Goal: Transaction & Acquisition: Book appointment/travel/reservation

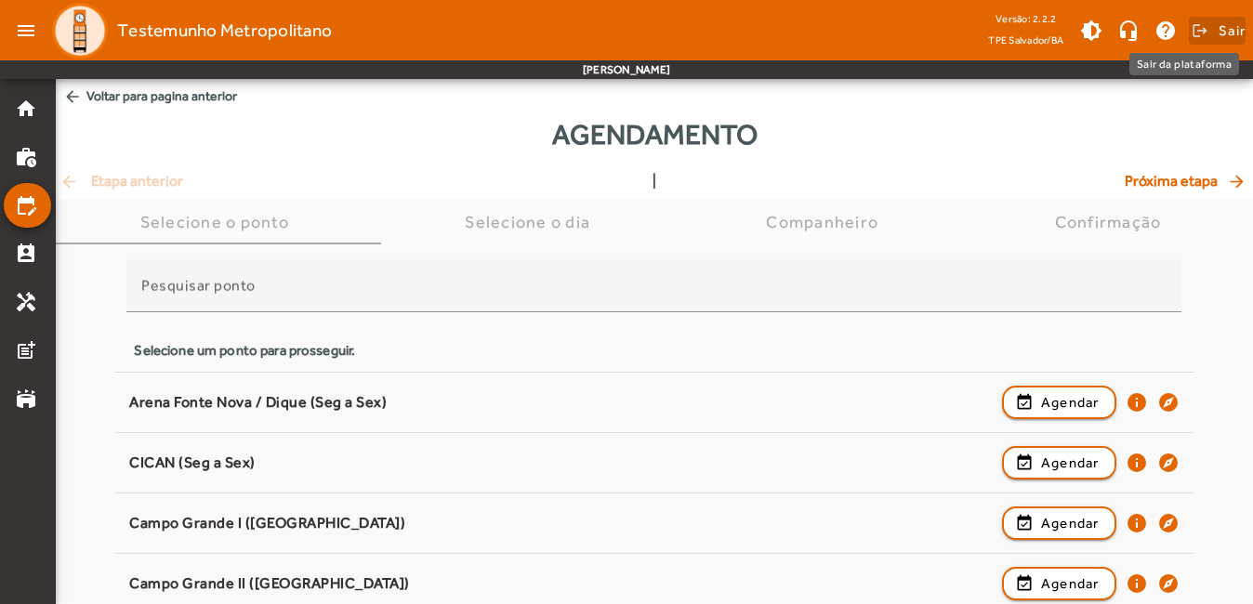
click at [1225, 33] on span "Sair" at bounding box center [1231, 31] width 27 height 30
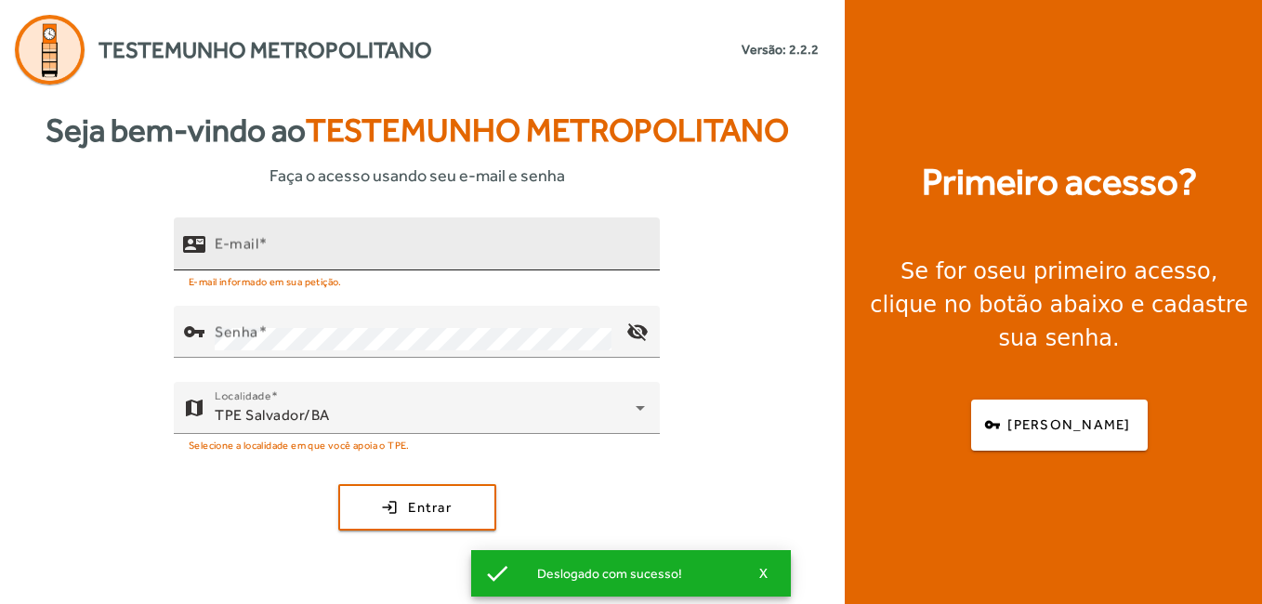
click at [377, 262] on div "E-mail" at bounding box center [430, 243] width 430 height 53
click at [383, 232] on div "E-mail" at bounding box center [430, 243] width 430 height 53
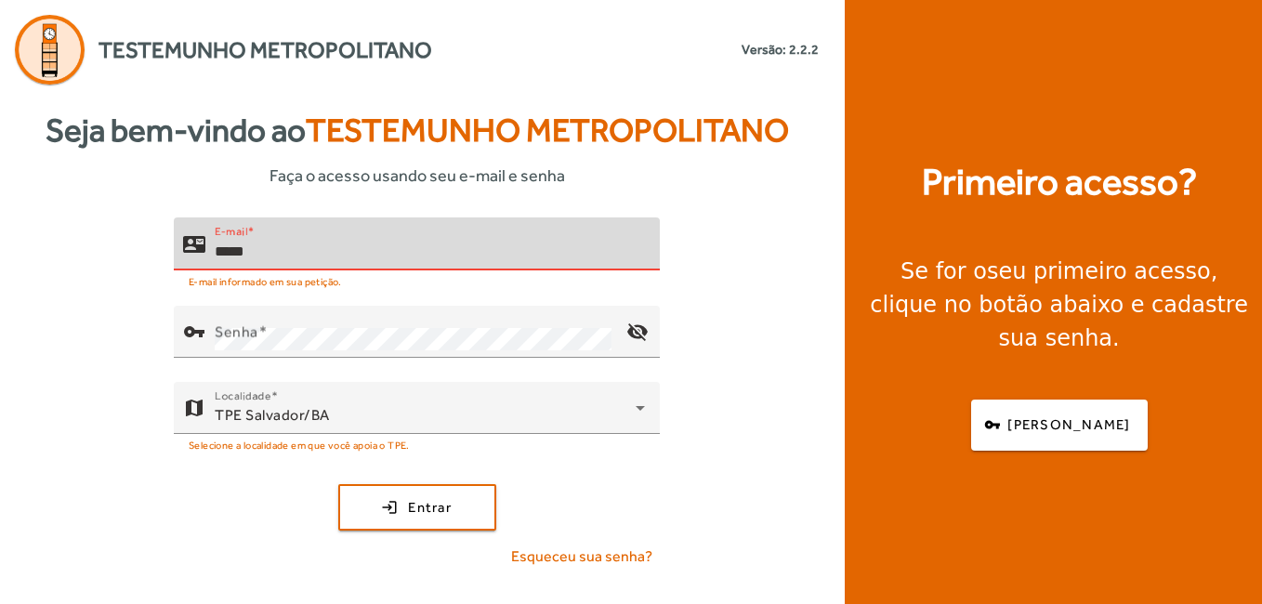
drag, startPoint x: 358, startPoint y: 246, endPoint x: 232, endPoint y: 254, distance: 125.7
click at [232, 254] on input "*****" at bounding box center [430, 252] width 430 height 22
type input "**********"
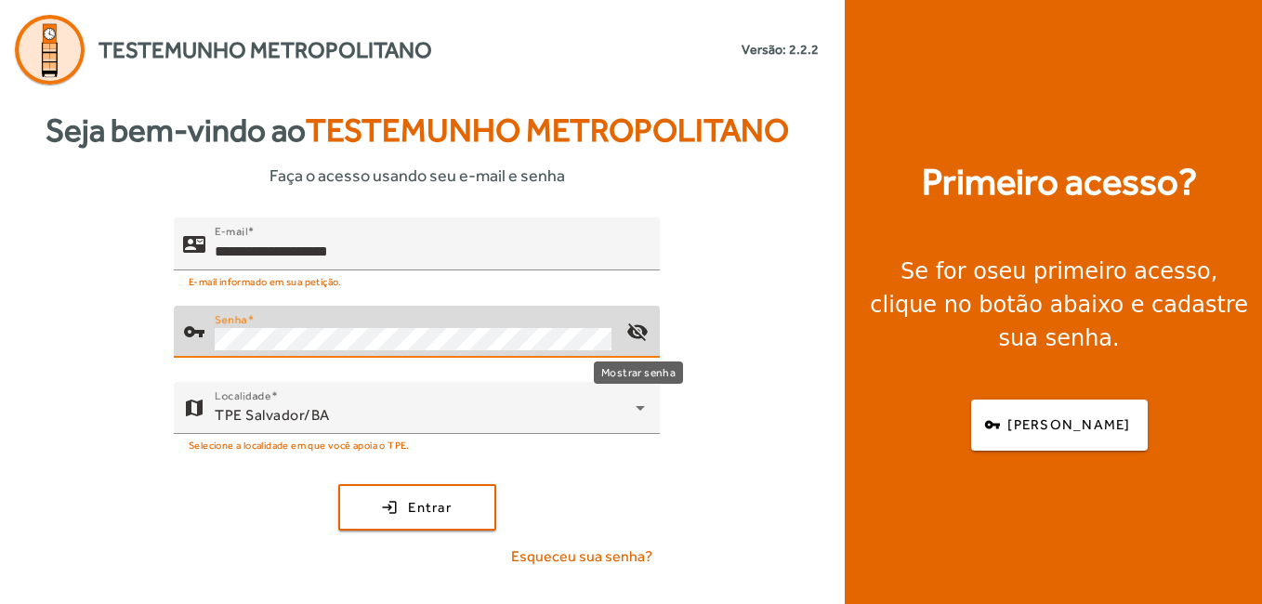
click at [649, 338] on mat-icon "visibility_off" at bounding box center [637, 331] width 45 height 45
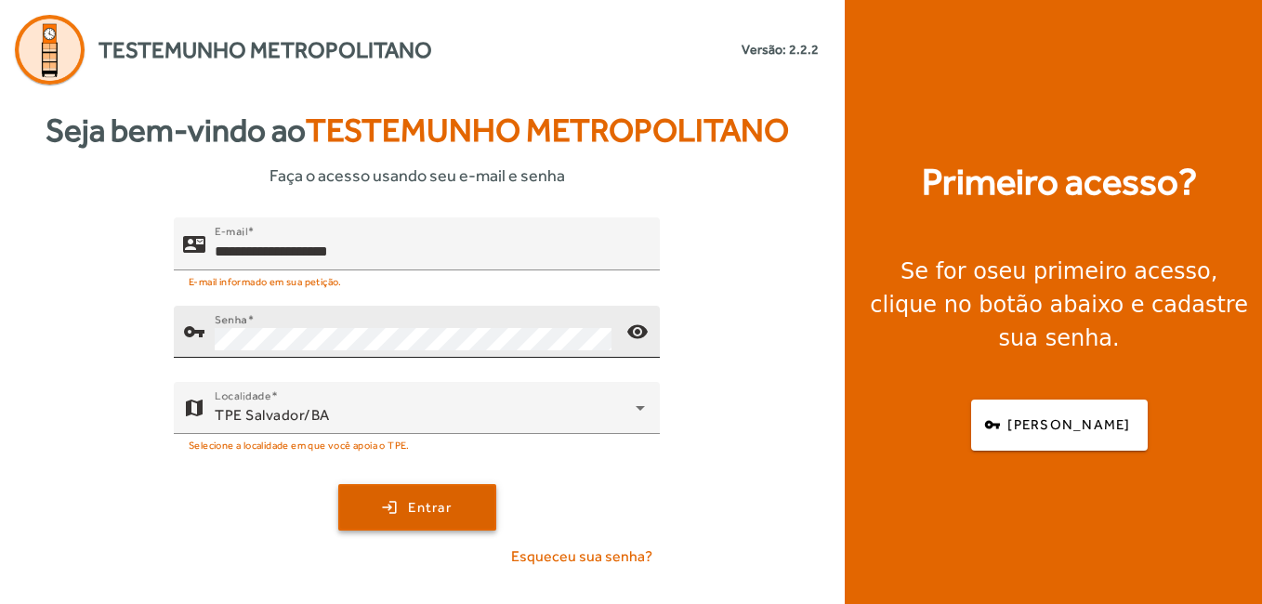
click at [452, 513] on span "Entrar" at bounding box center [430, 507] width 44 height 21
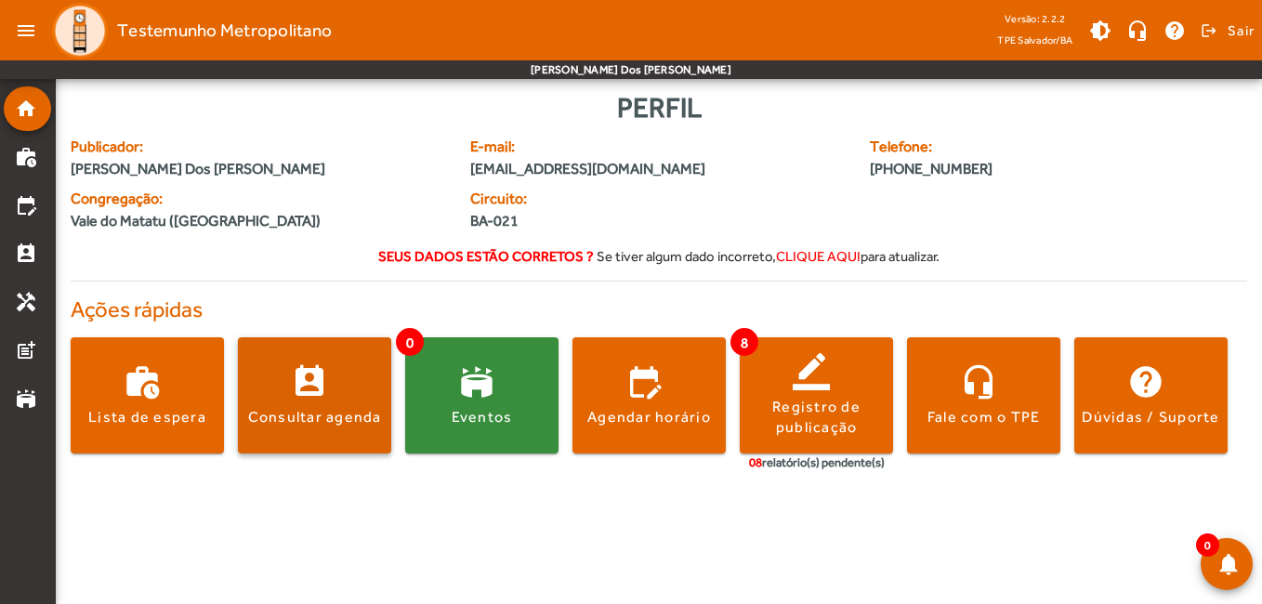
click at [301, 421] on div "Consultar agenda" at bounding box center [315, 417] width 134 height 20
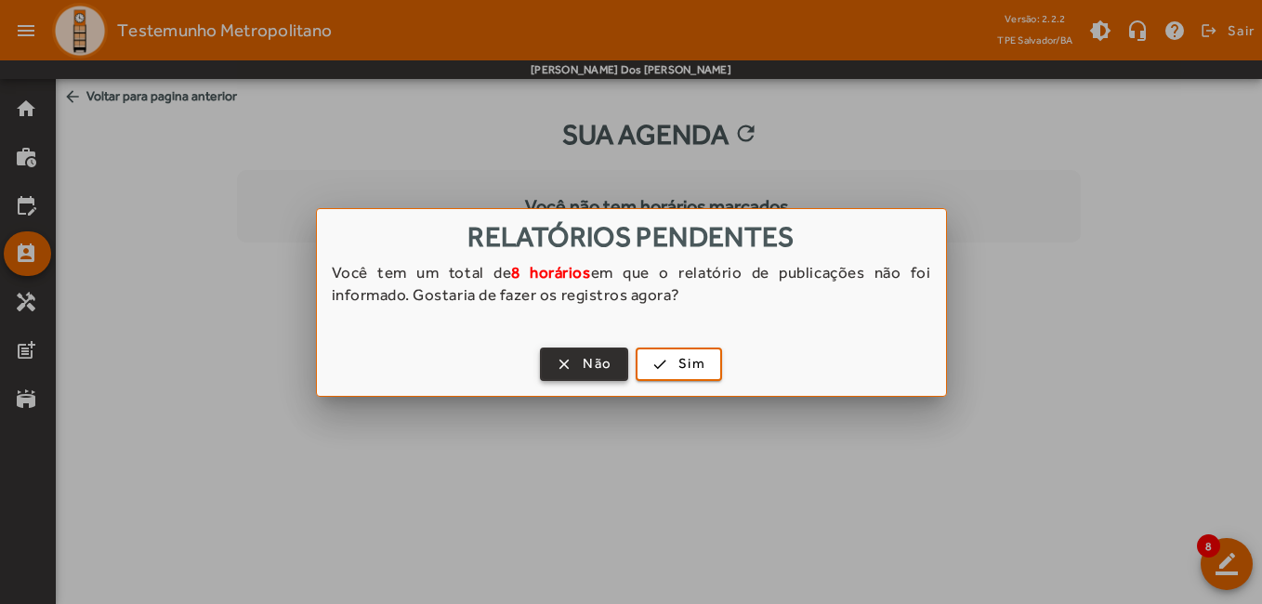
click at [571, 364] on span "button" at bounding box center [584, 364] width 85 height 45
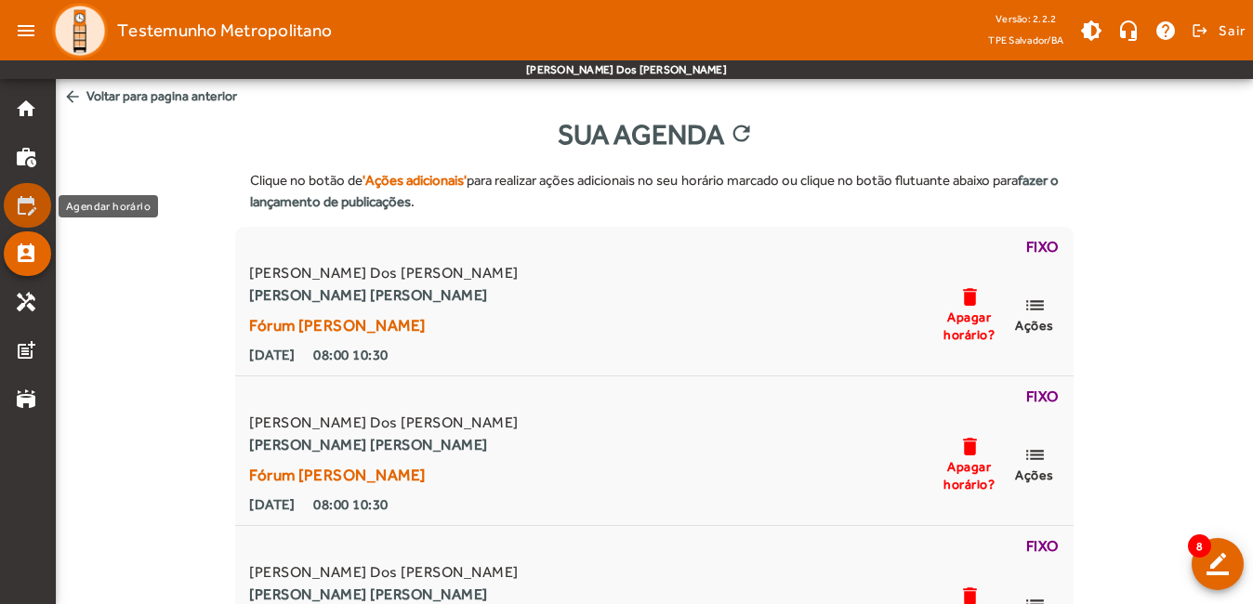
click at [33, 220] on mat-list-item "edit_calendar" at bounding box center [27, 205] width 47 height 45
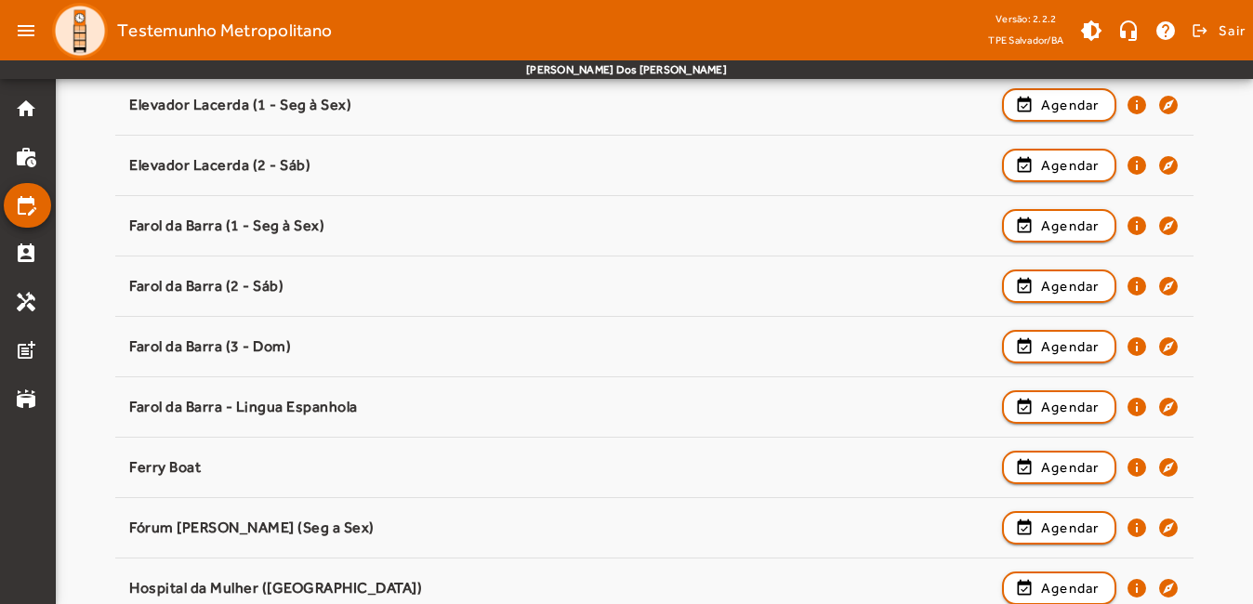
scroll to position [651, 0]
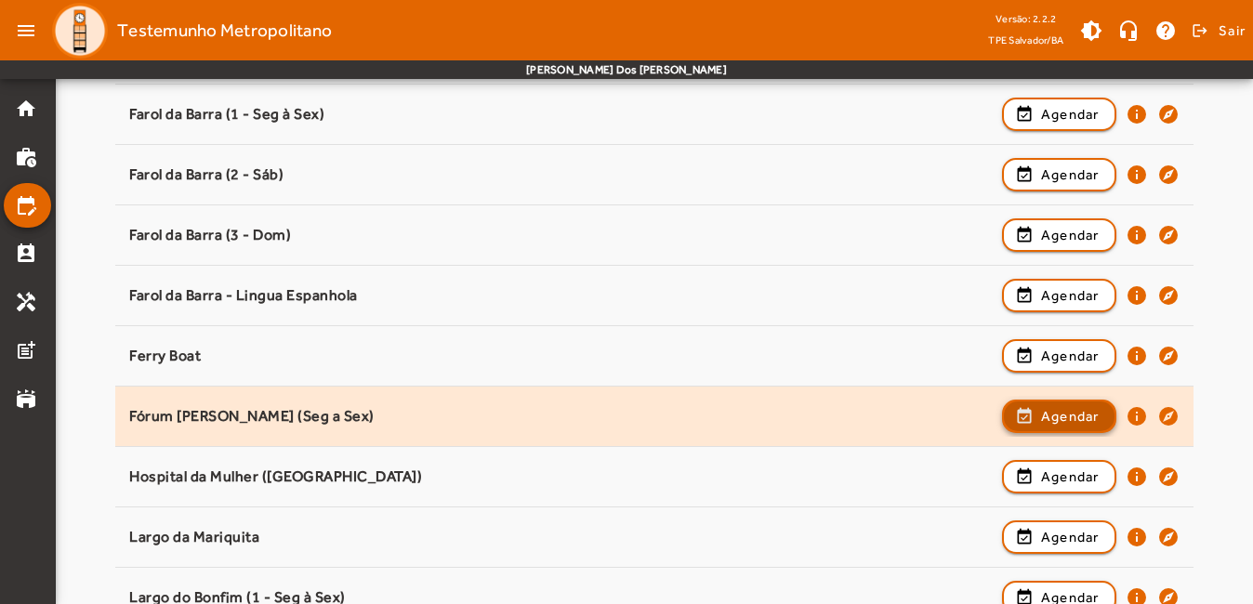
click at [1051, 417] on span "Agendar" at bounding box center [1070, 416] width 59 height 22
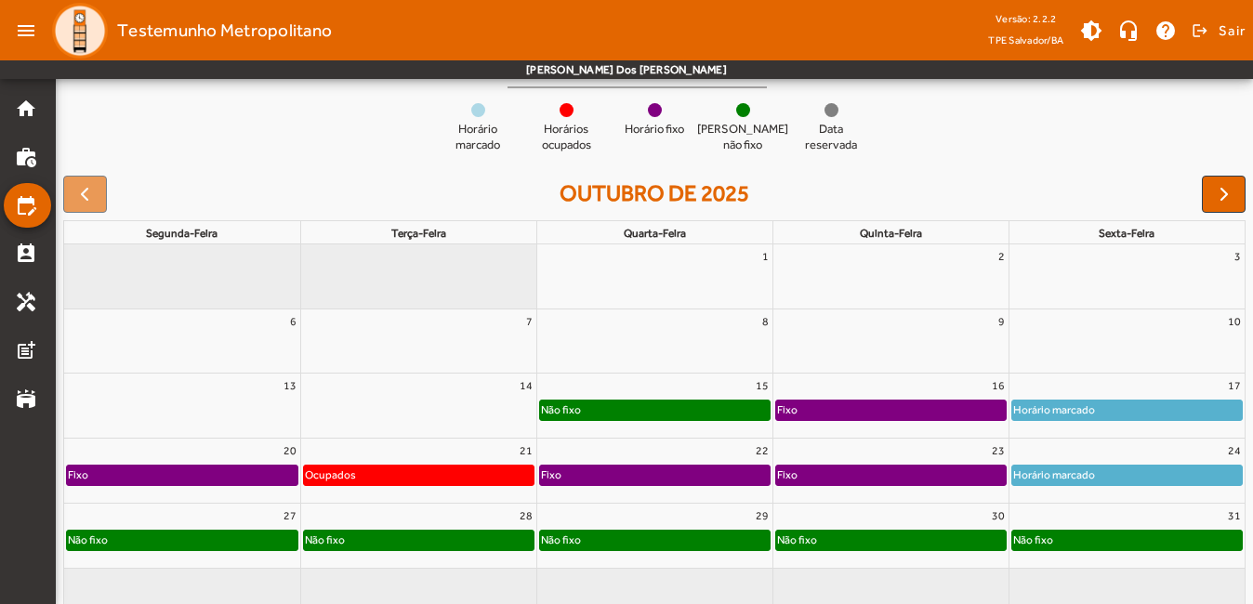
scroll to position [219, 0]
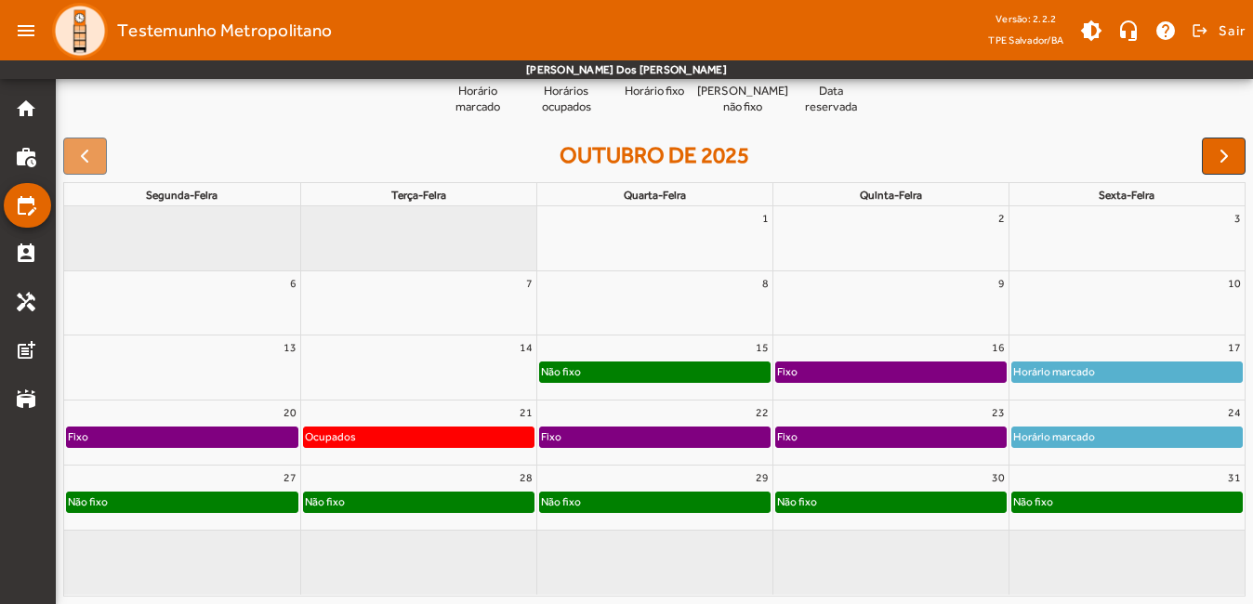
click at [899, 498] on div "Não fixo" at bounding box center [891, 502] width 230 height 19
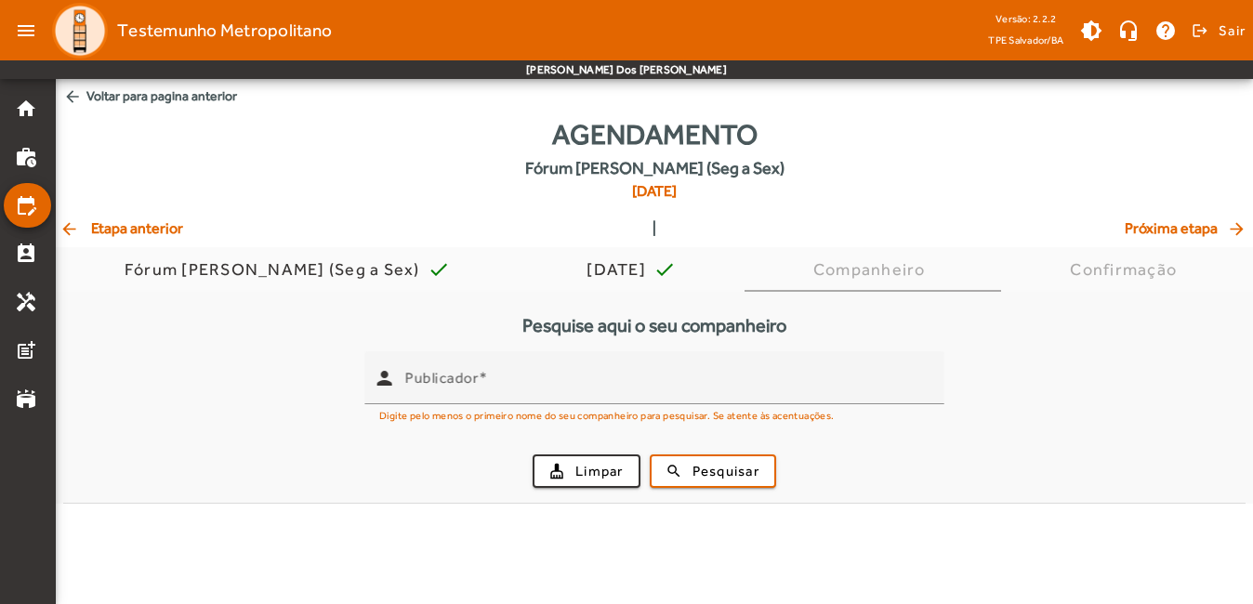
scroll to position [0, 0]
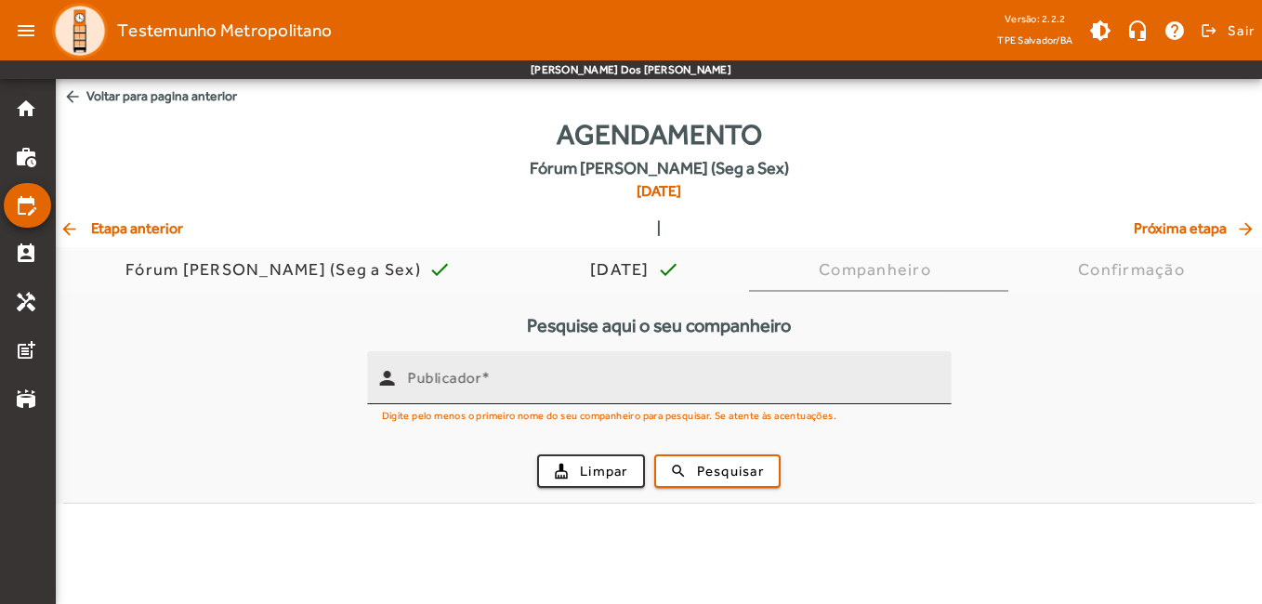
click at [688, 396] on div "Publicador" at bounding box center [672, 377] width 529 height 53
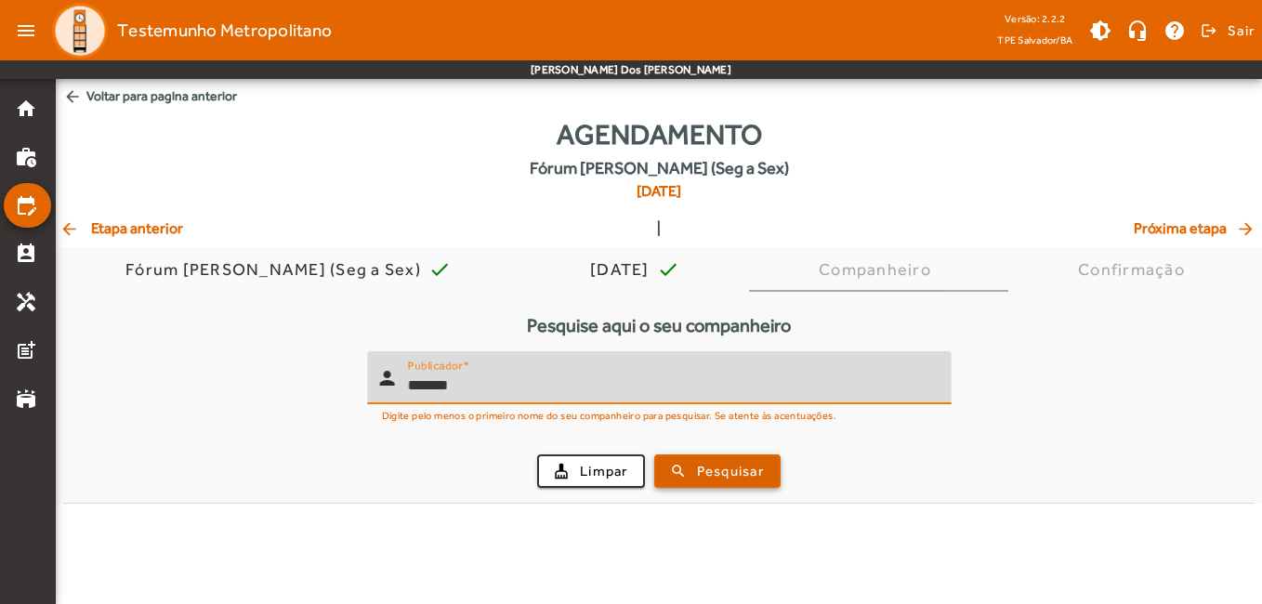
click at [774, 471] on span "submit" at bounding box center [717, 471] width 123 height 45
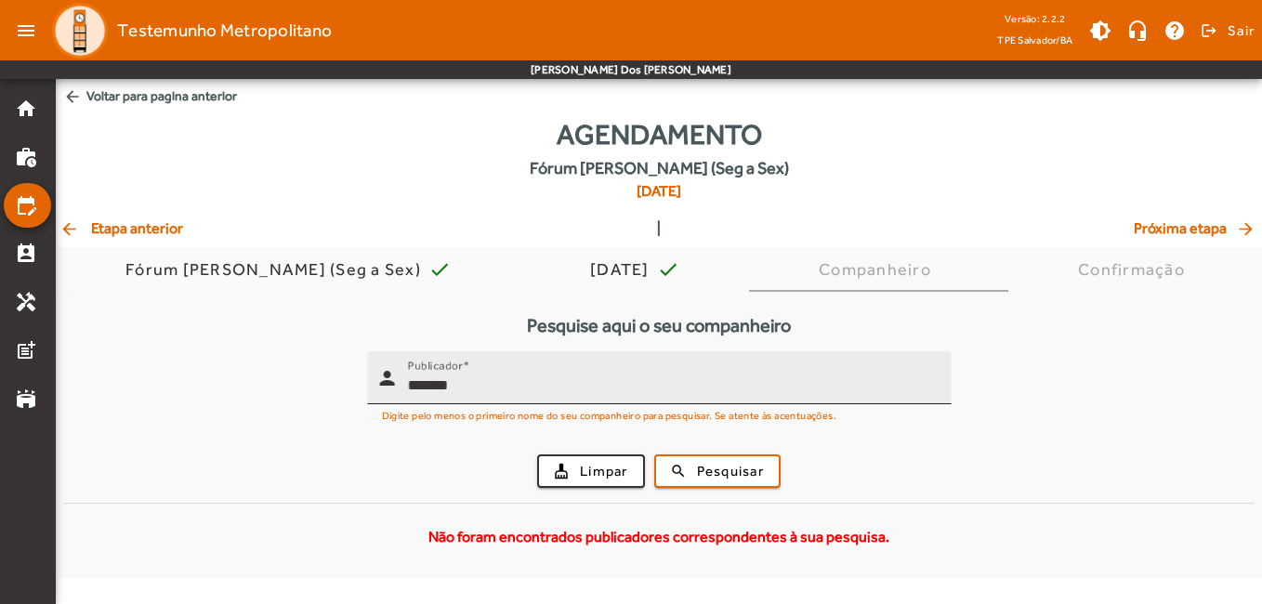
drag, startPoint x: 508, startPoint y: 396, endPoint x: 436, endPoint y: 394, distance: 72.5
click at [436, 394] on div "Publicador *******" at bounding box center [672, 377] width 529 height 53
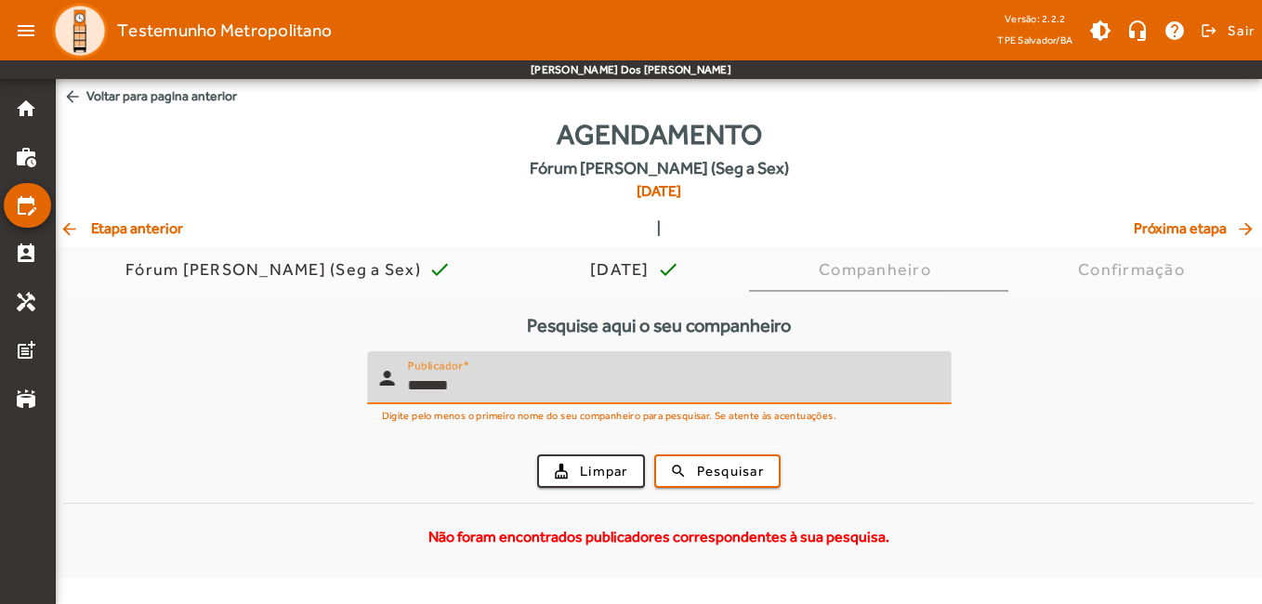
click at [419, 385] on input "*******" at bounding box center [672, 386] width 529 height 22
click at [434, 382] on input "*******" at bounding box center [672, 386] width 529 height 22
type input "******"
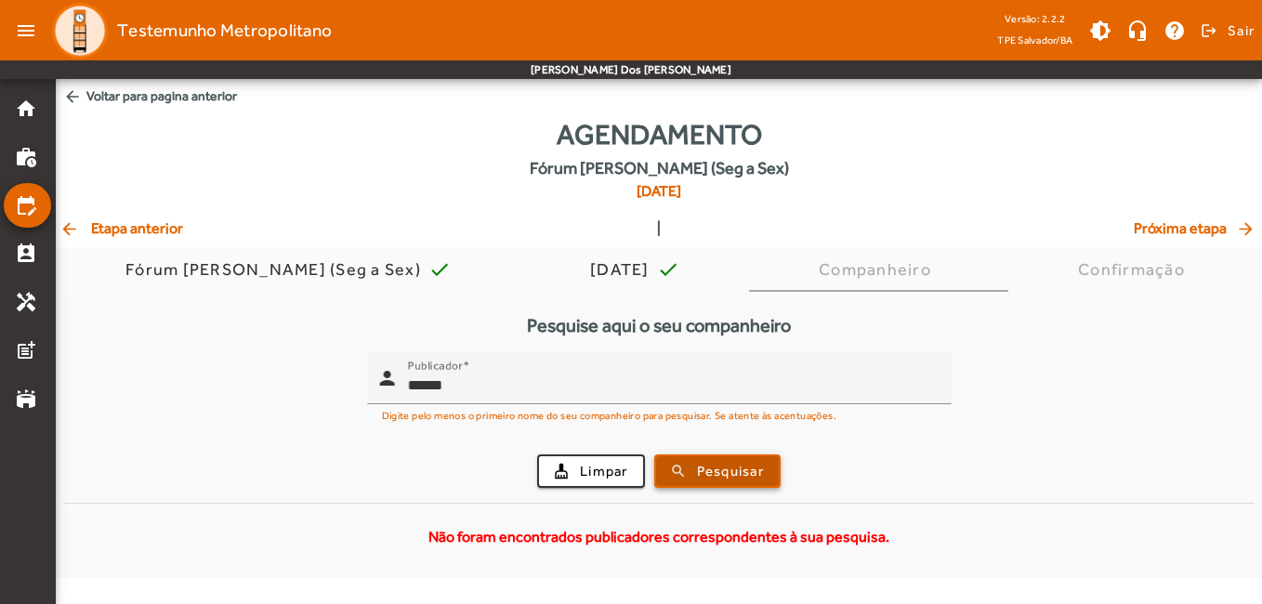
click at [747, 480] on span "Pesquisar" at bounding box center [730, 471] width 67 height 21
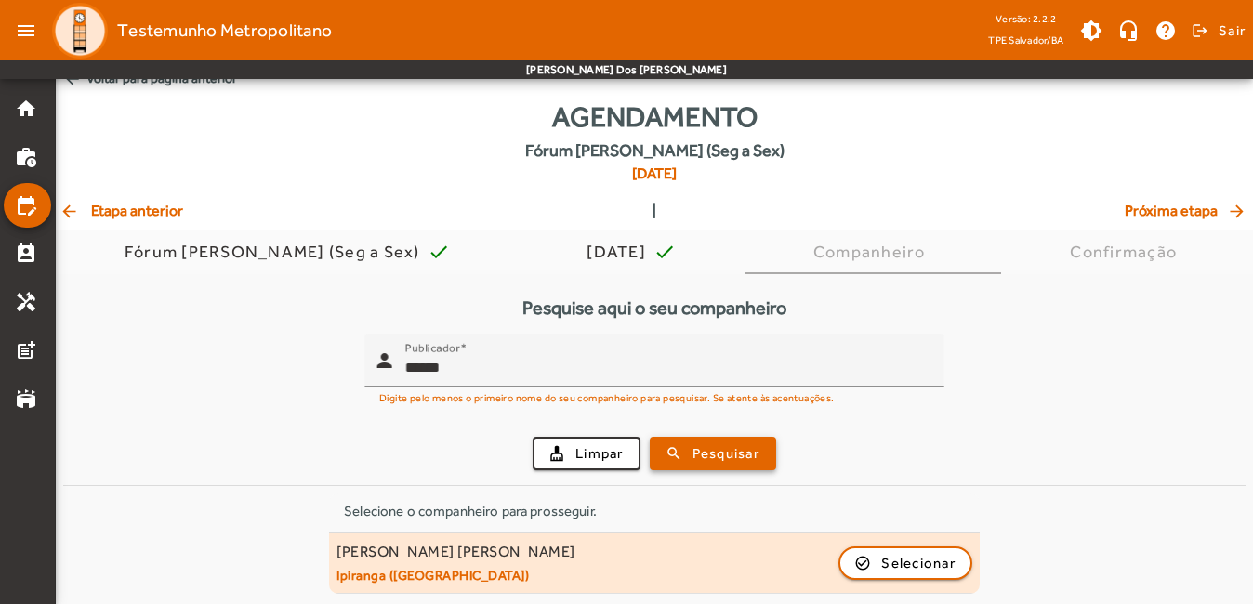
scroll to position [21, 0]
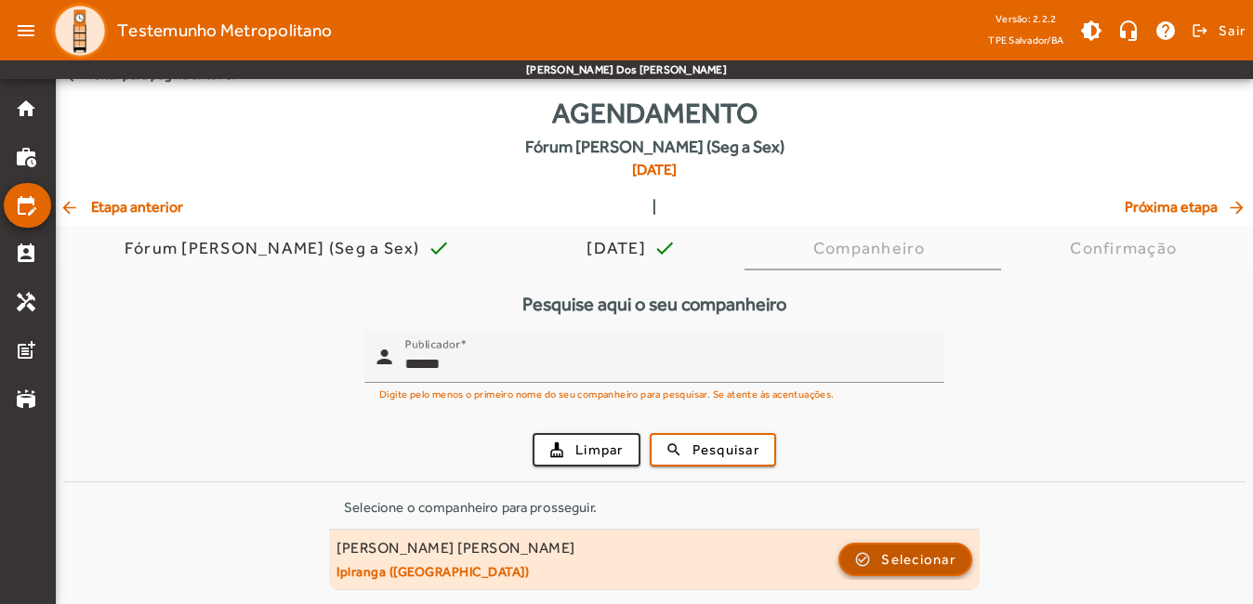
click at [911, 559] on span "Selecionar" at bounding box center [918, 559] width 74 height 22
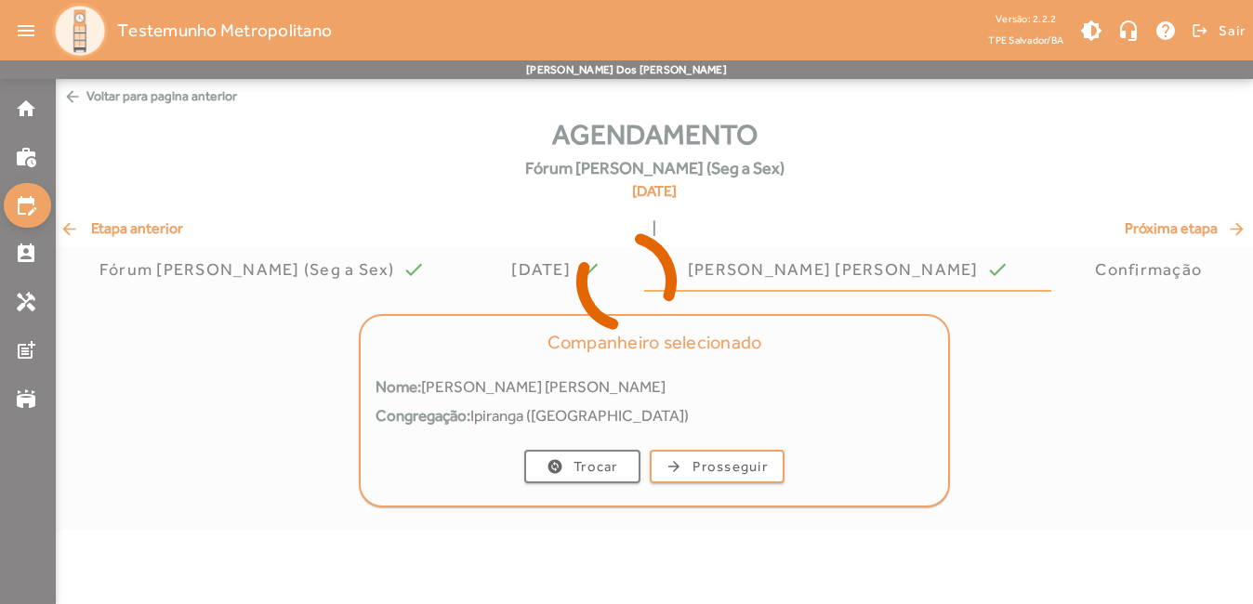
scroll to position [0, 0]
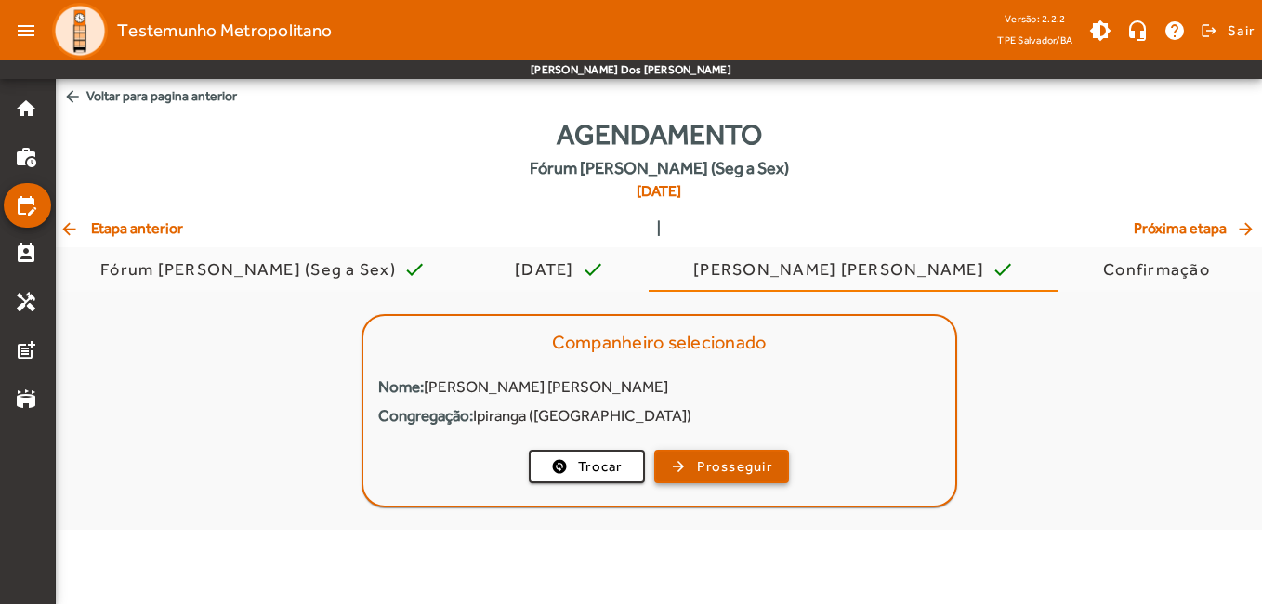
click at [749, 467] on span "Prosseguir" at bounding box center [734, 466] width 75 height 21
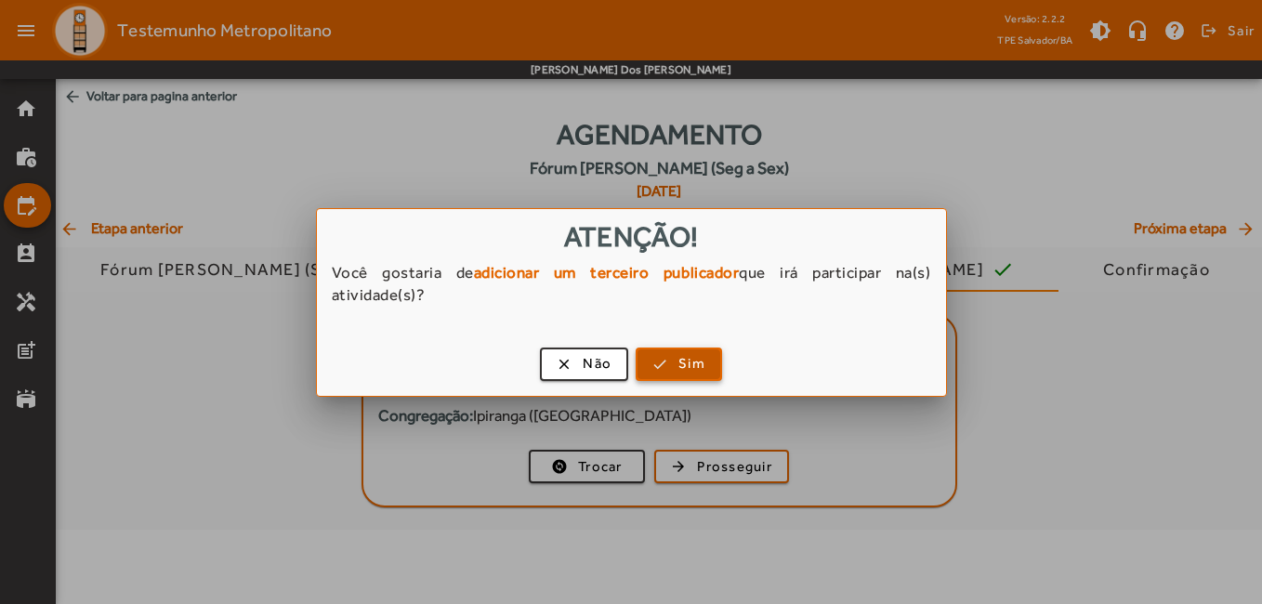
click at [689, 361] on span "Sim" at bounding box center [691, 363] width 27 height 21
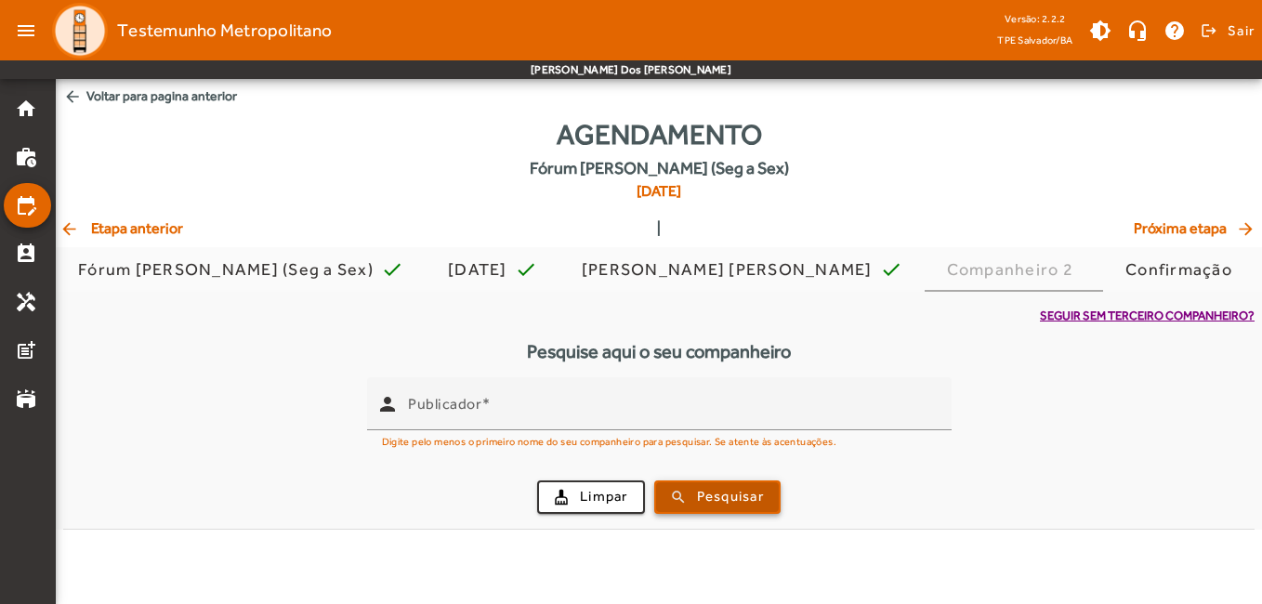
click at [717, 495] on span "Pesquisar" at bounding box center [730, 496] width 67 height 21
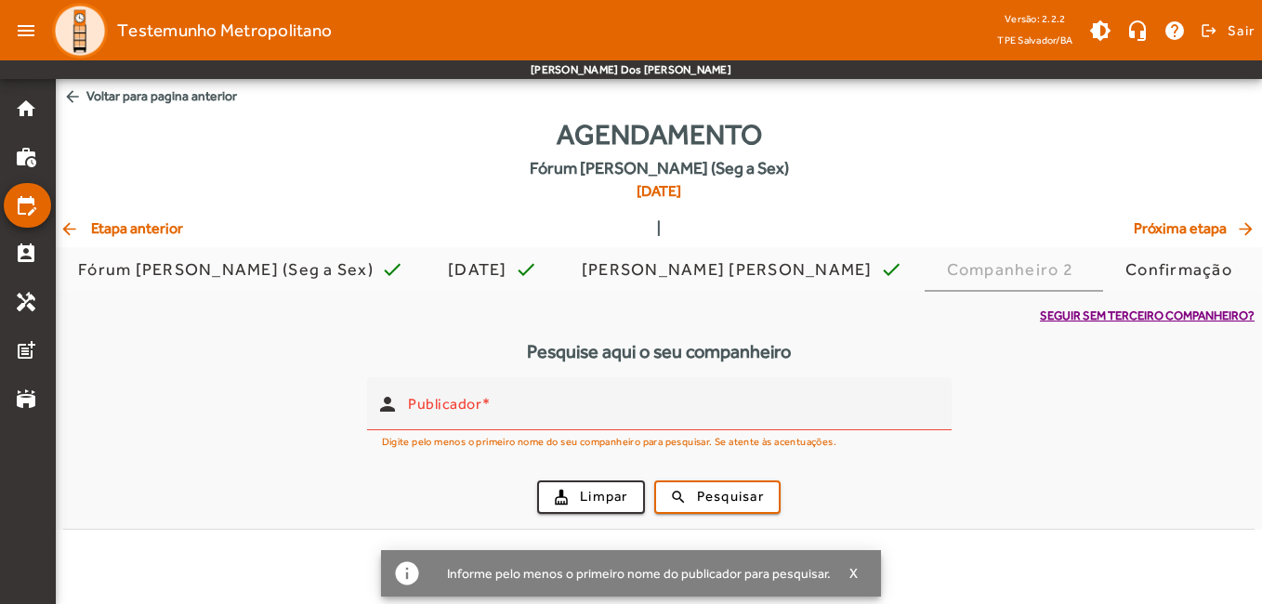
click at [1106, 320] on span "Seguir sem terceiro companheiro?" at bounding box center [1147, 316] width 215 height 19
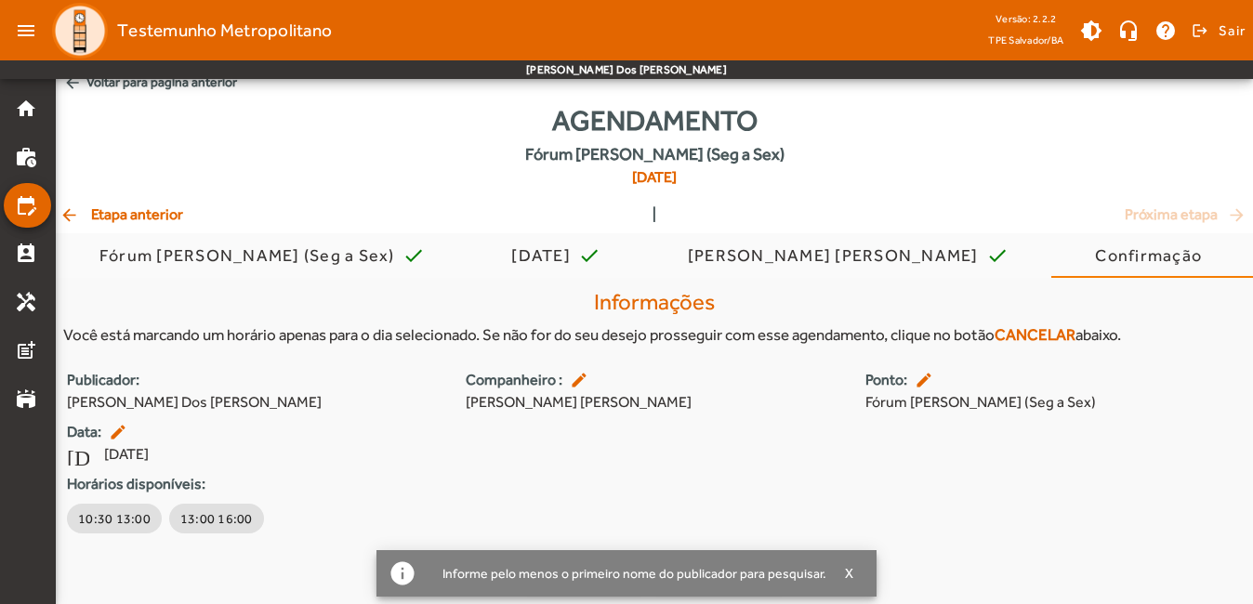
scroll to position [18, 0]
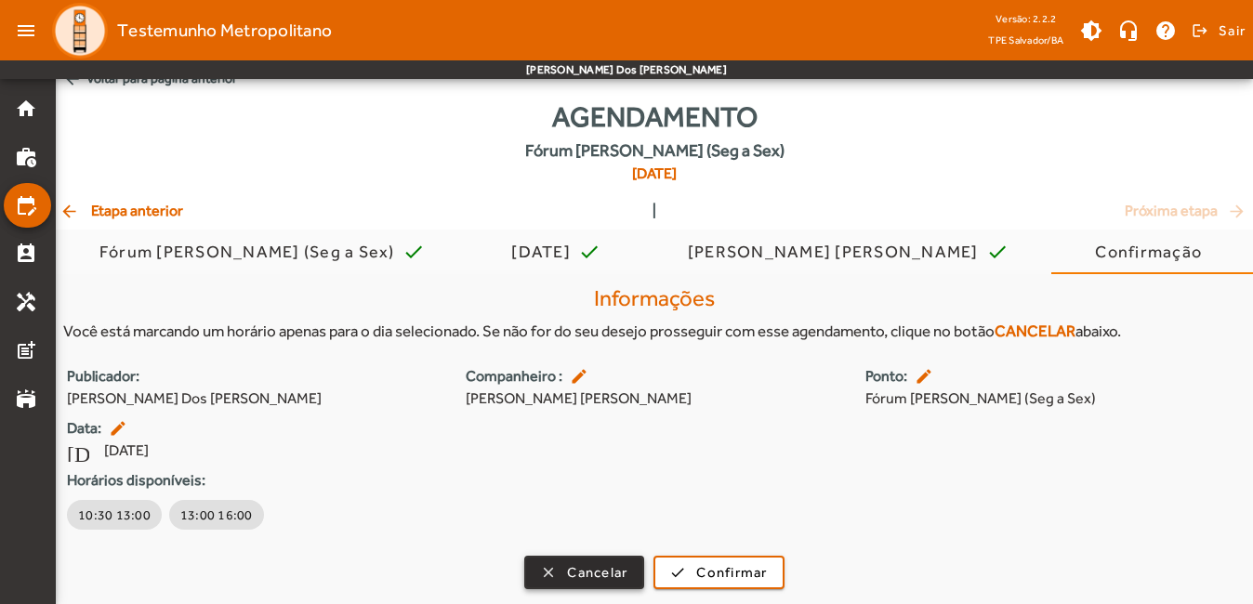
click at [606, 565] on span "Cancelar" at bounding box center [597, 572] width 60 height 21
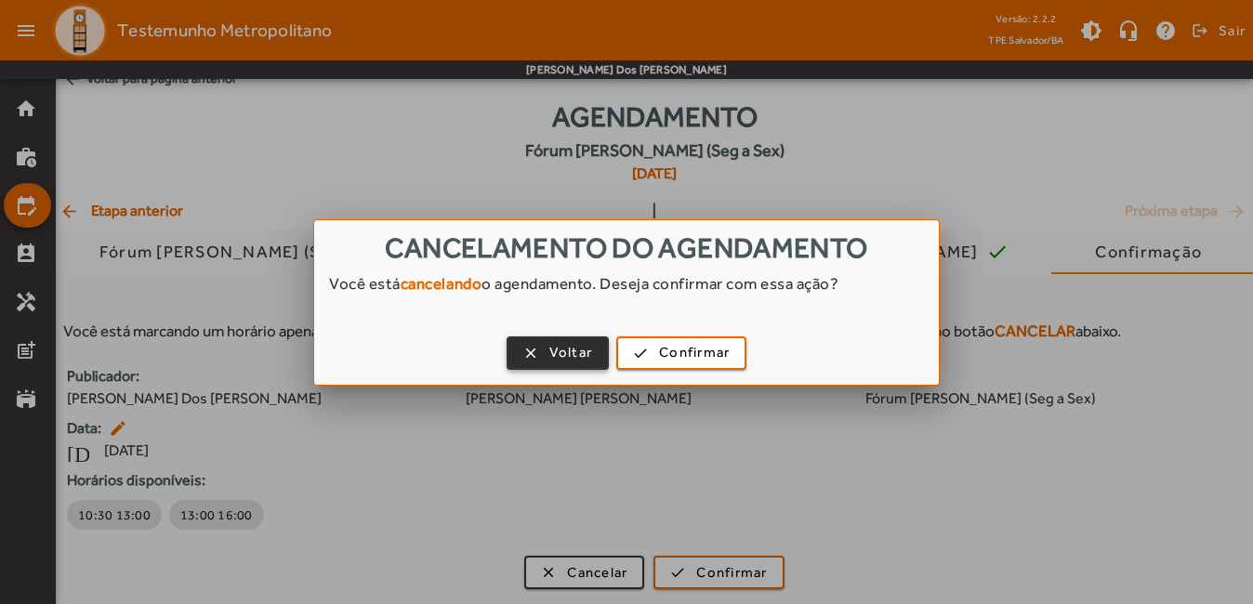
click at [574, 353] on span "Voltar" at bounding box center [571, 352] width 44 height 21
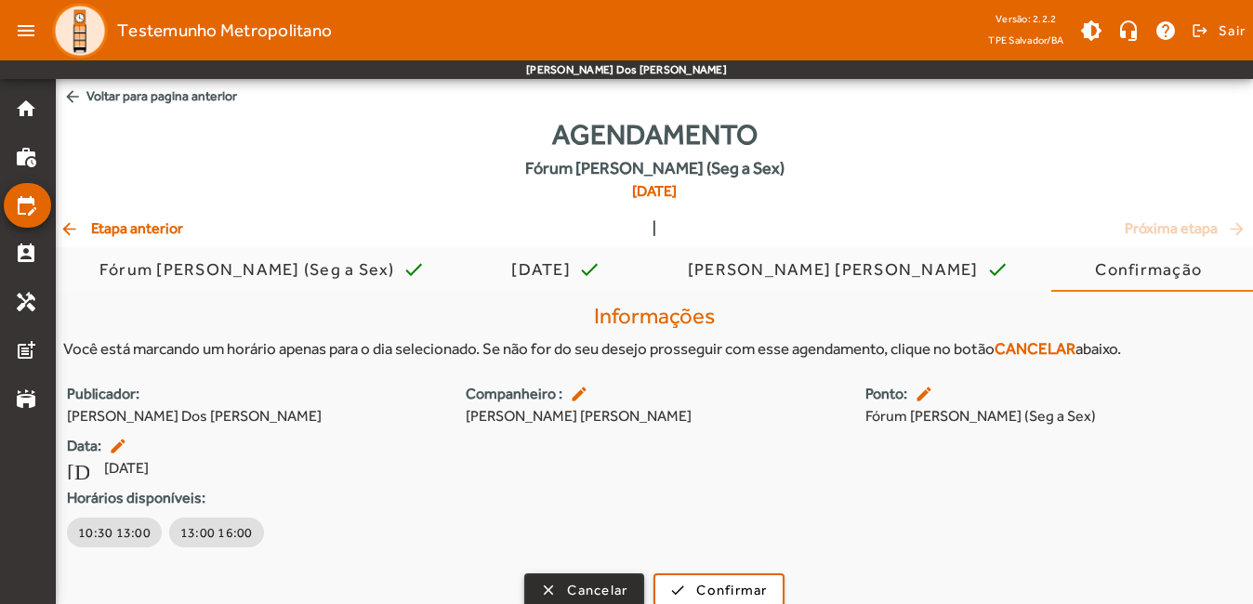
scroll to position [18, 0]
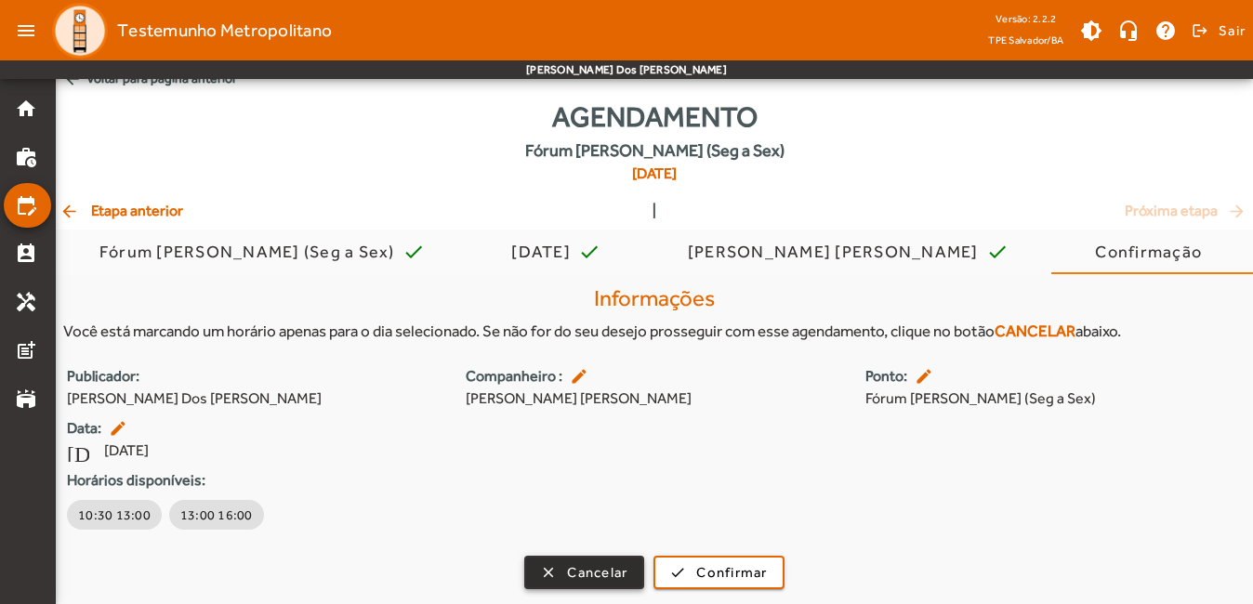
click at [595, 560] on span "button" at bounding box center [584, 572] width 116 height 45
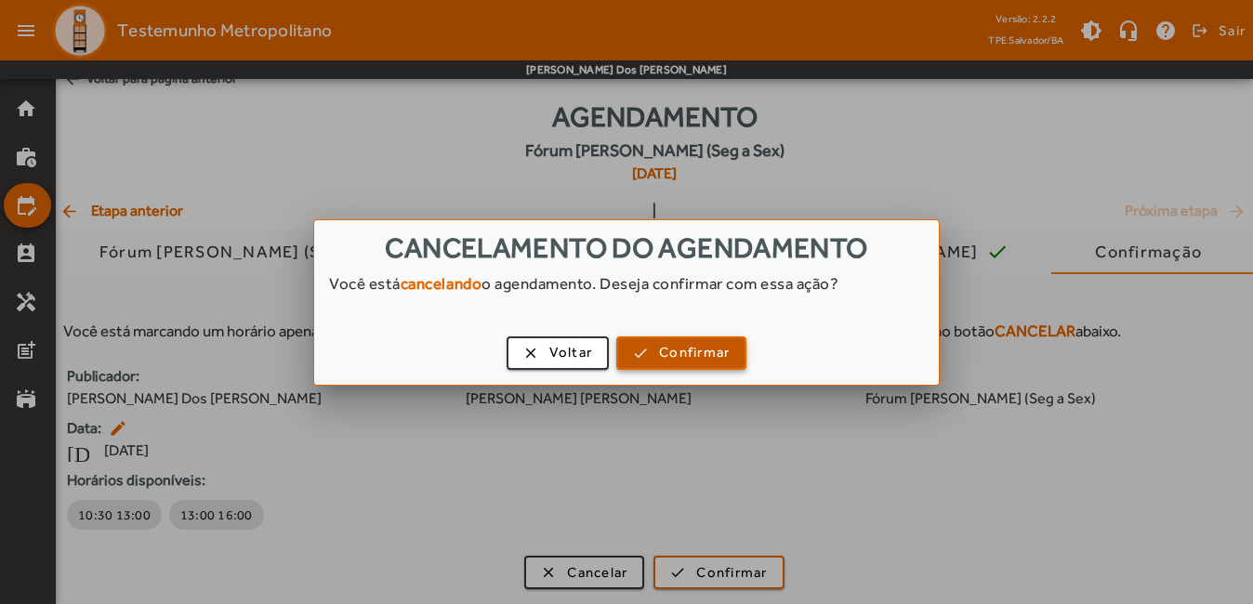
click at [677, 349] on span "Confirmar" at bounding box center [694, 352] width 71 height 21
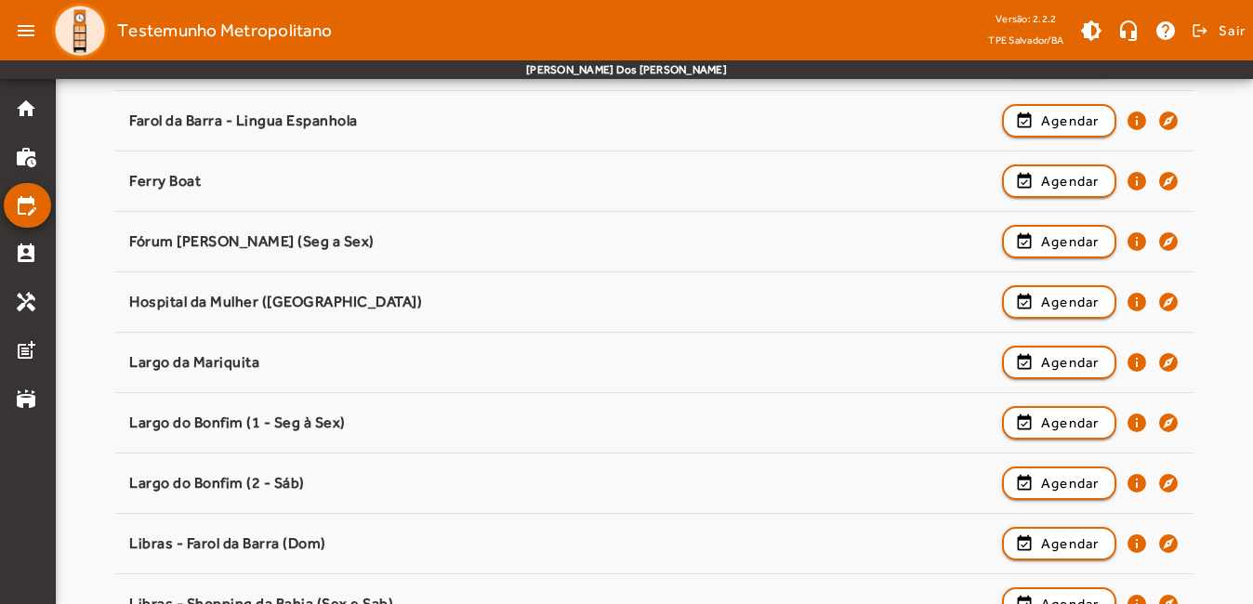
scroll to position [836, 0]
